Goal: Book appointment/travel/reservation

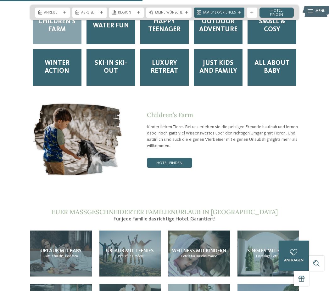
scroll to position [952, 0]
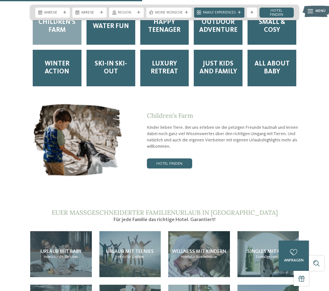
click at [174, 148] on div "Children’s Farm Kinder lieben Tiere. Bei uns erleben sie die pelzigen Freunde h…" at bounding box center [211, 140] width 175 height 57
click at [172, 158] on link "Hotel finden" at bounding box center [169, 163] width 45 height 10
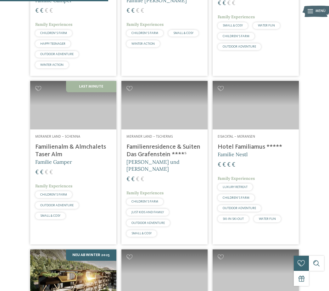
scroll to position [261, 0]
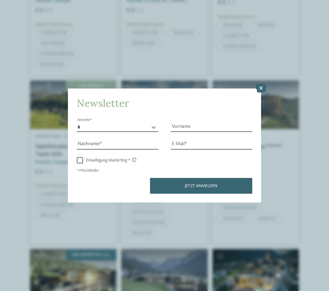
click at [261, 84] on icon at bounding box center [261, 88] width 11 height 9
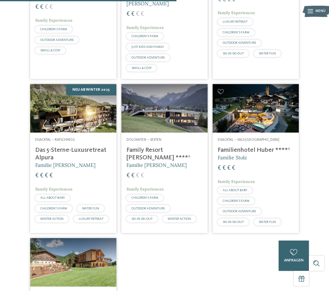
scroll to position [427, 0]
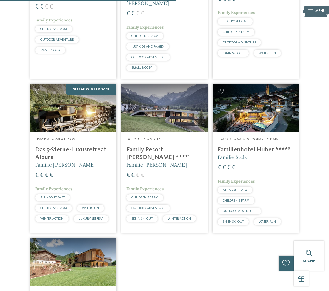
click at [167, 132] on img at bounding box center [164, 108] width 86 height 48
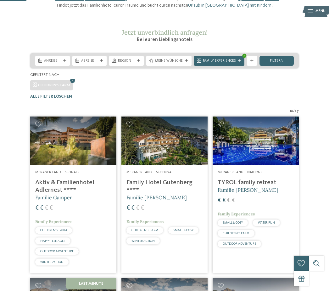
scroll to position [64, 0]
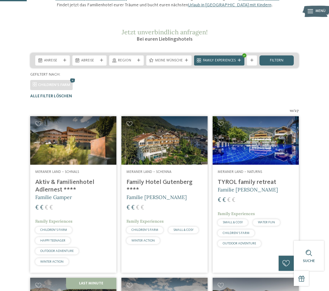
click at [97, 165] on img at bounding box center [73, 140] width 86 height 48
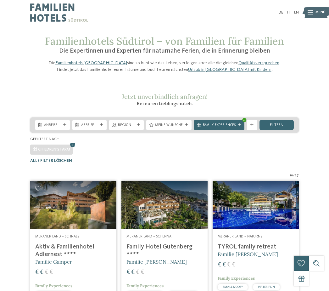
click at [176, 227] on img at bounding box center [164, 205] width 86 height 48
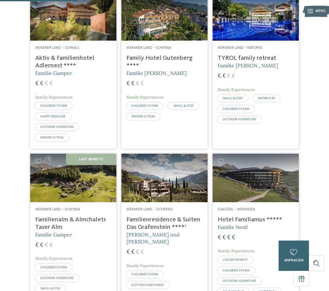
scroll to position [187, 0]
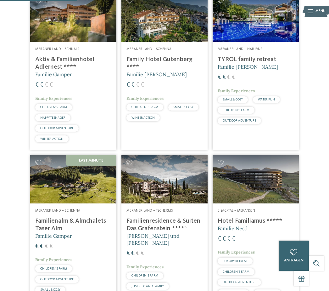
click at [255, 196] on img at bounding box center [256, 179] width 86 height 48
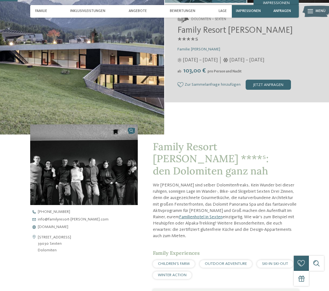
scroll to position [84, 0]
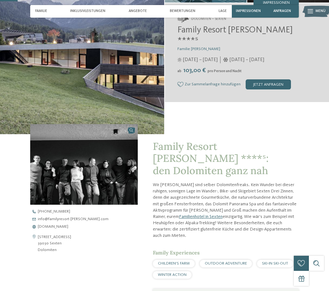
click at [182, 261] on span "CHILDREN’S FARM" at bounding box center [174, 263] width 32 height 4
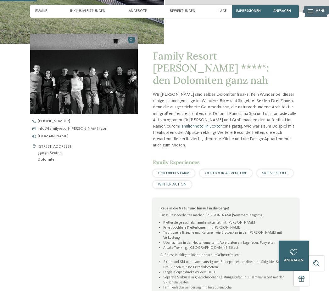
scroll to position [175, 0]
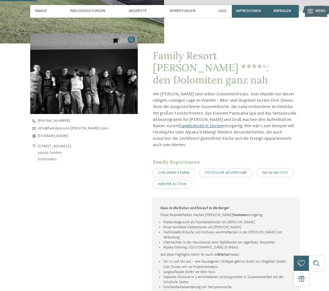
click at [181, 171] on span "CHILDREN’S FARM" at bounding box center [174, 173] width 32 height 4
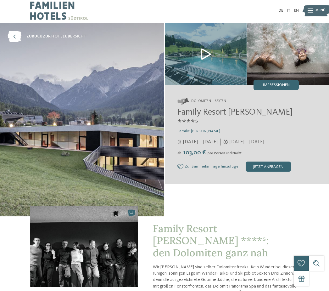
scroll to position [0, 0]
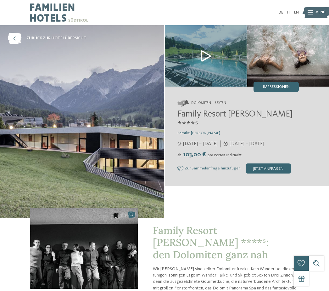
click at [206, 57] on img at bounding box center [206, 55] width 82 height 61
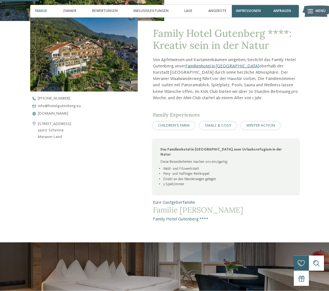
scroll to position [198, 0]
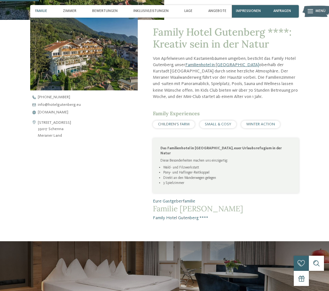
click at [182, 126] on span "CHILDREN’S FARM" at bounding box center [174, 124] width 32 height 4
click at [173, 128] on div "CHILDREN’S FARM" at bounding box center [174, 124] width 42 height 8
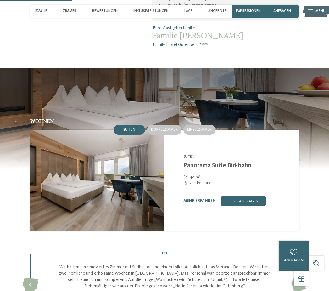
scroll to position [371, 0]
